Goal: Information Seeking & Learning: Learn about a topic

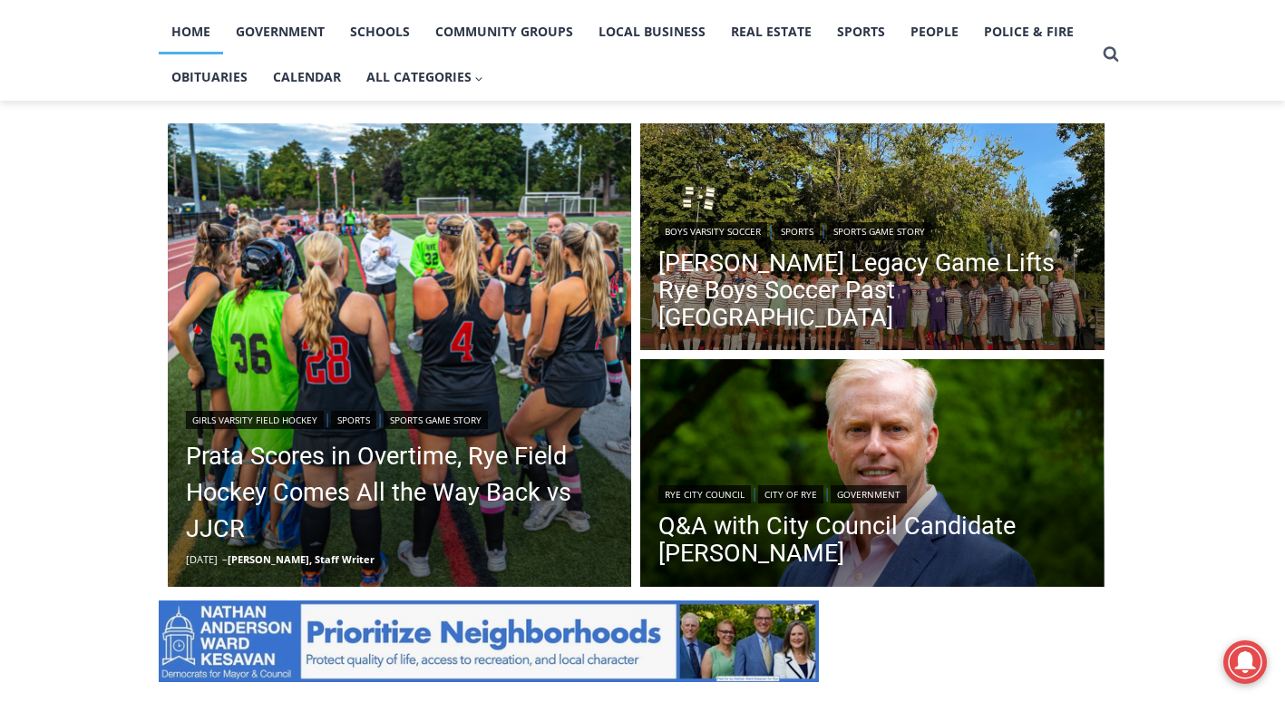
scroll to position [443, 0]
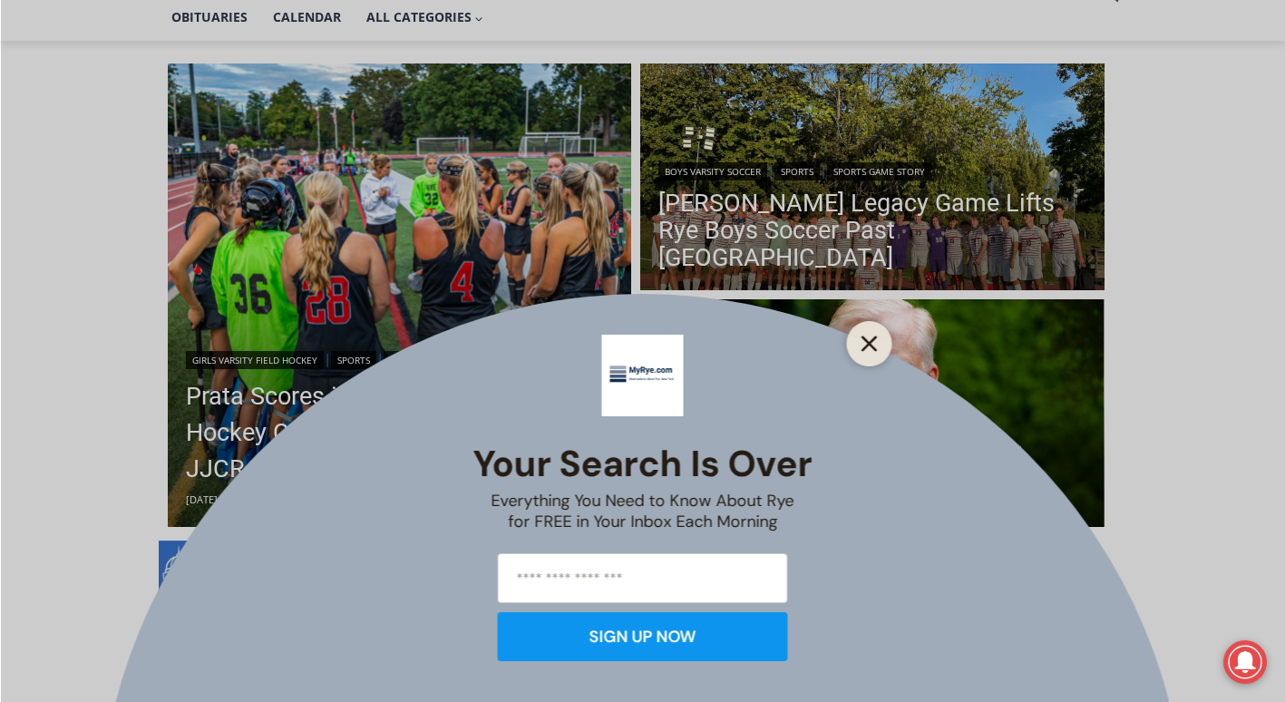
click at [870, 342] on line "Close" at bounding box center [868, 343] width 13 height 13
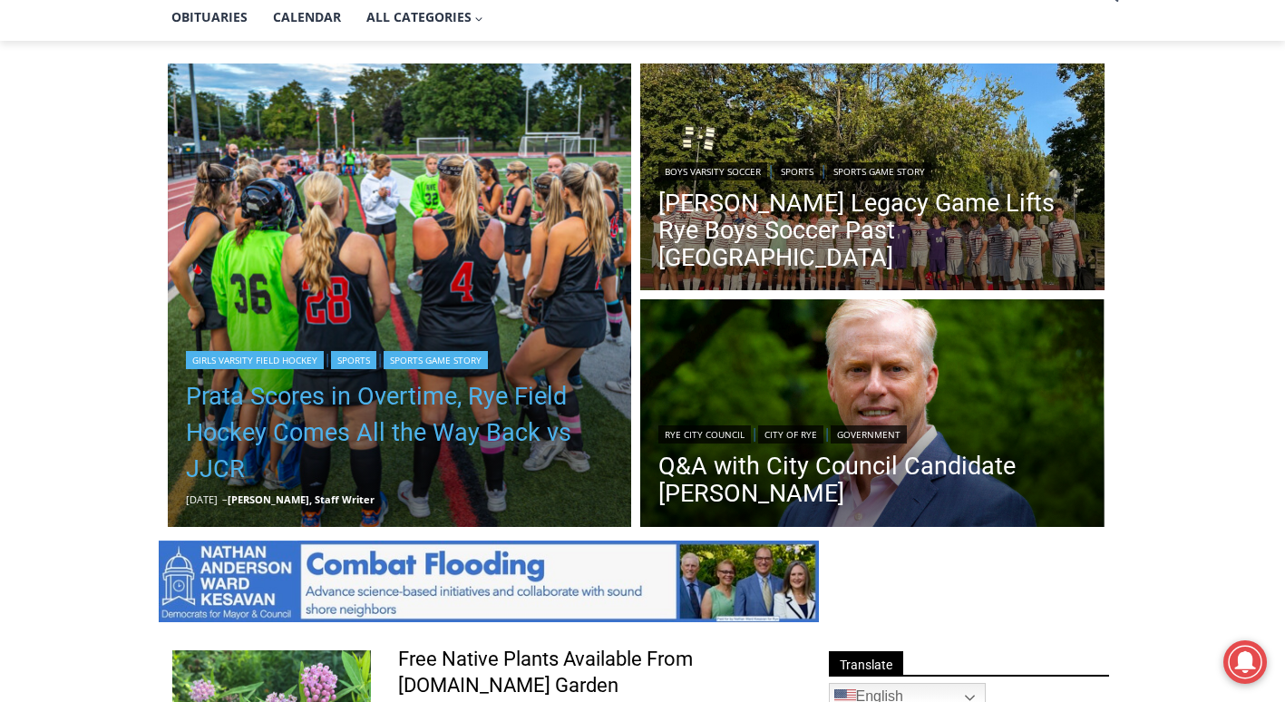
click at [282, 422] on link "Prata Scores in Overtime, Rye Field Hockey Comes All the Way Back vs JJCR" at bounding box center [400, 432] width 428 height 109
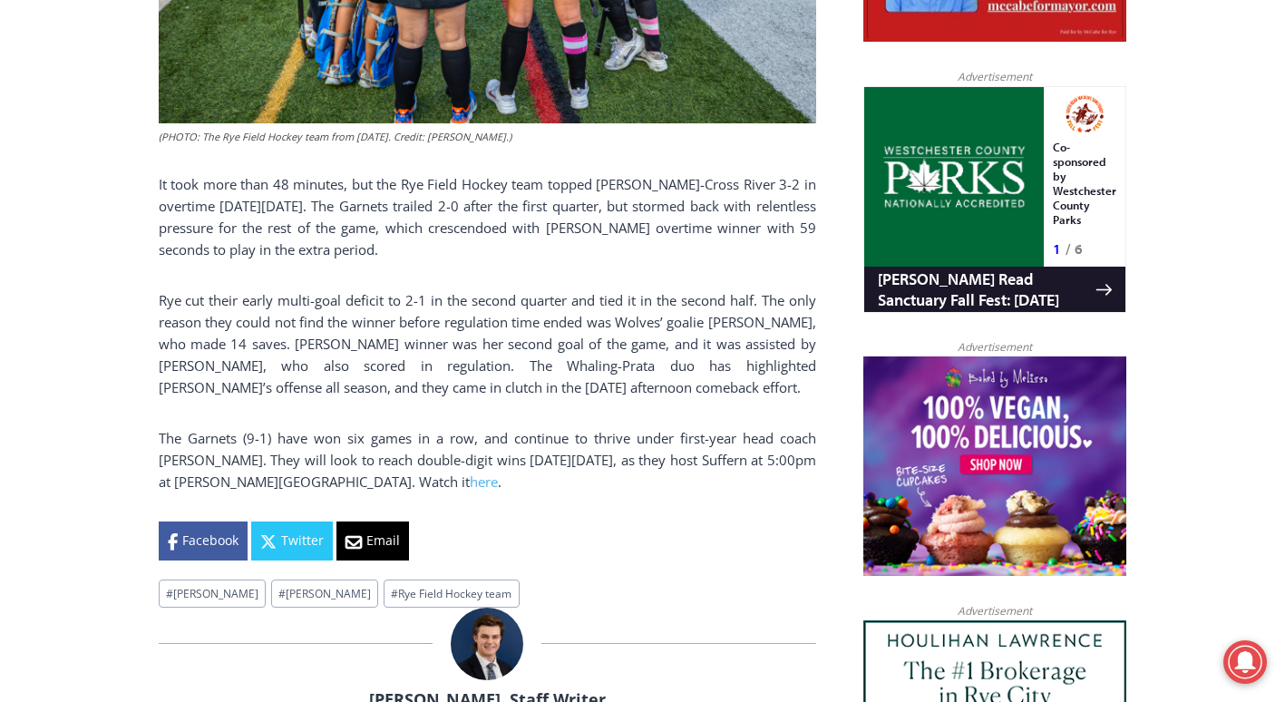
scroll to position [1153, 0]
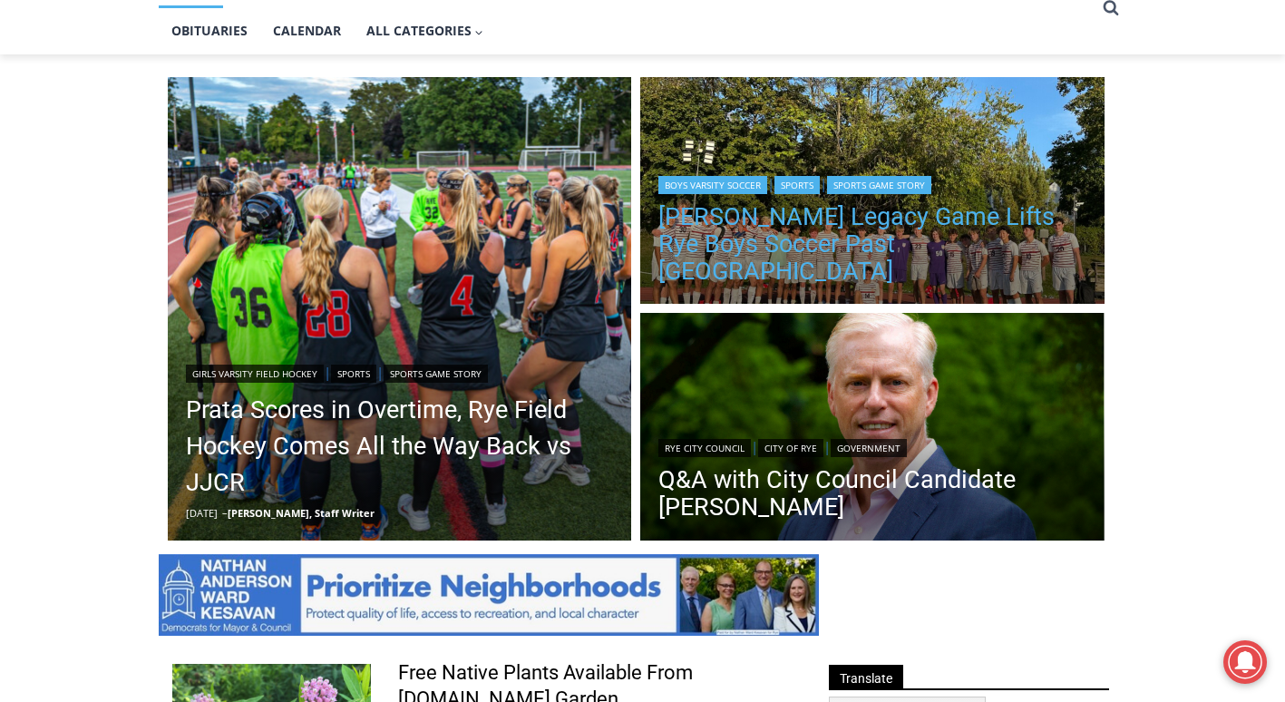
click at [908, 264] on link "[PERSON_NAME] Legacy Game Lifts Rye Boys Soccer Past [GEOGRAPHIC_DATA]" at bounding box center [872, 244] width 428 height 82
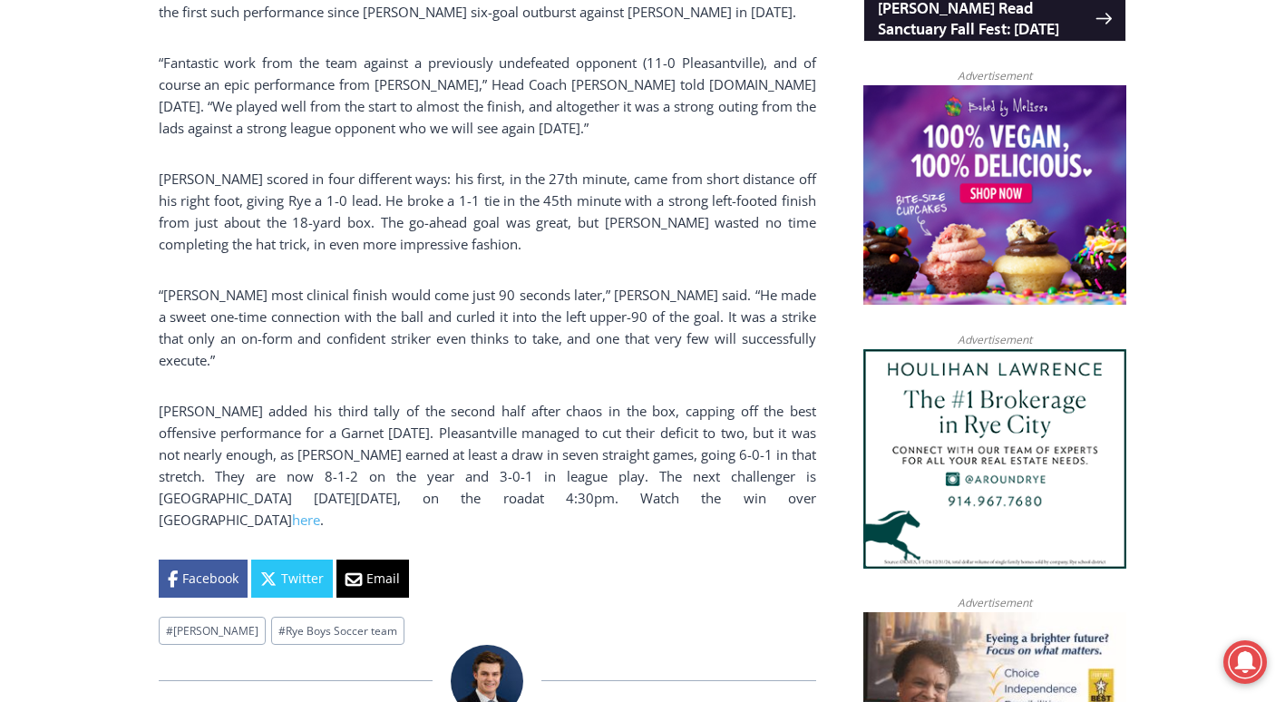
scroll to position [1516, 0]
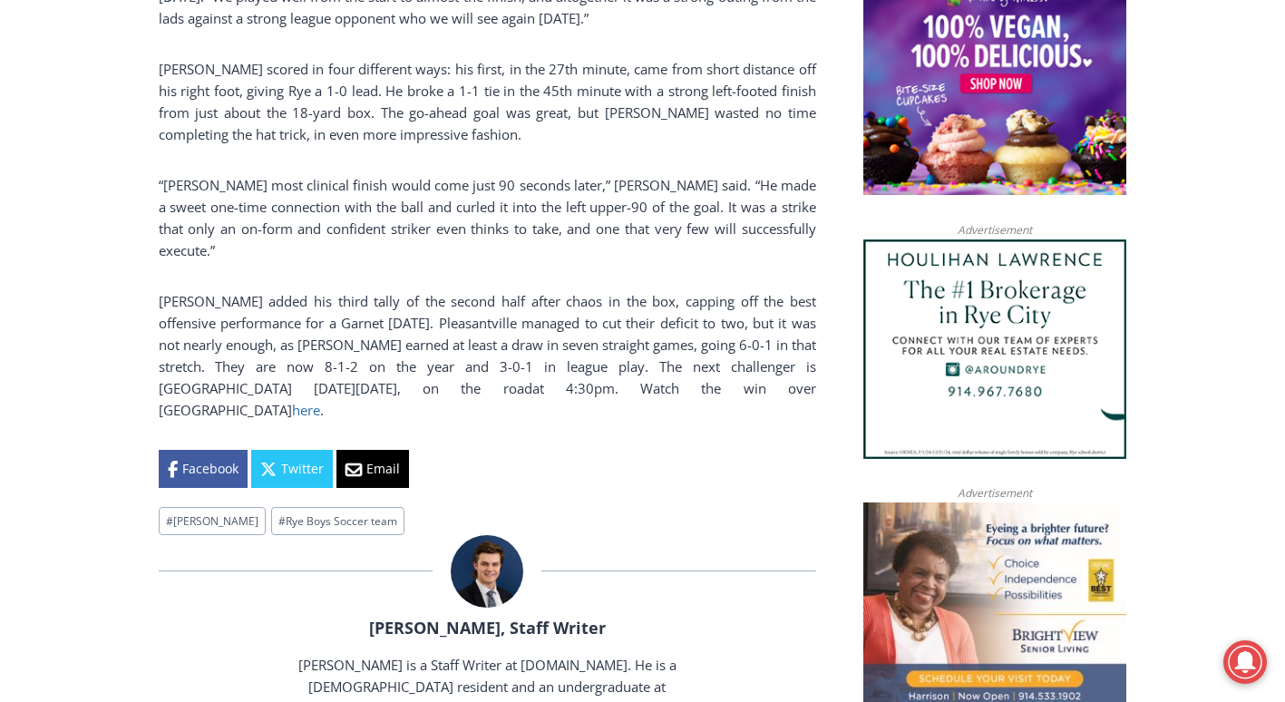
click at [320, 401] on link "here" at bounding box center [306, 410] width 28 height 18
